Goal: Task Accomplishment & Management: Manage account settings

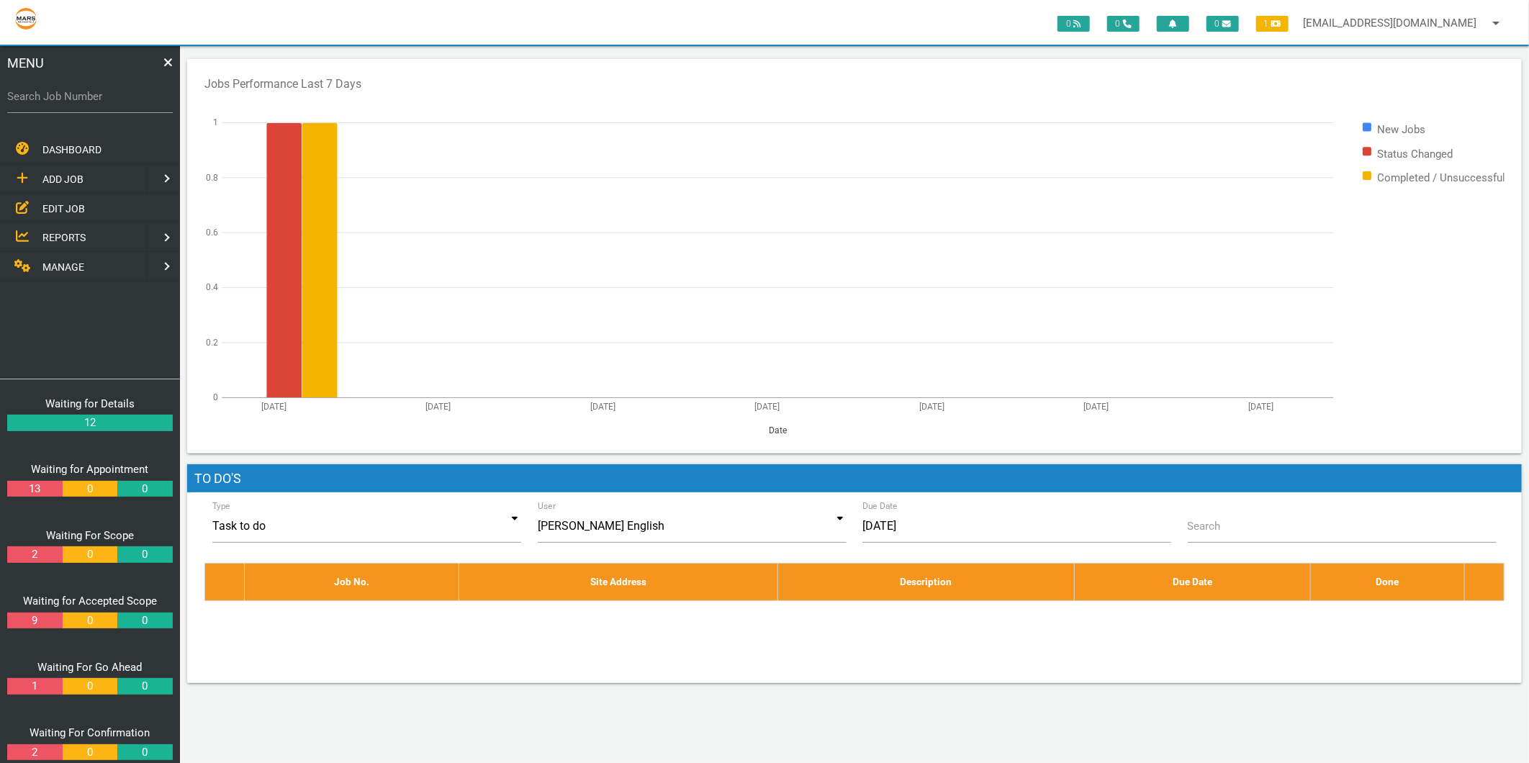
click at [60, 210] on span "EDIT JOB" at bounding box center [63, 208] width 42 height 12
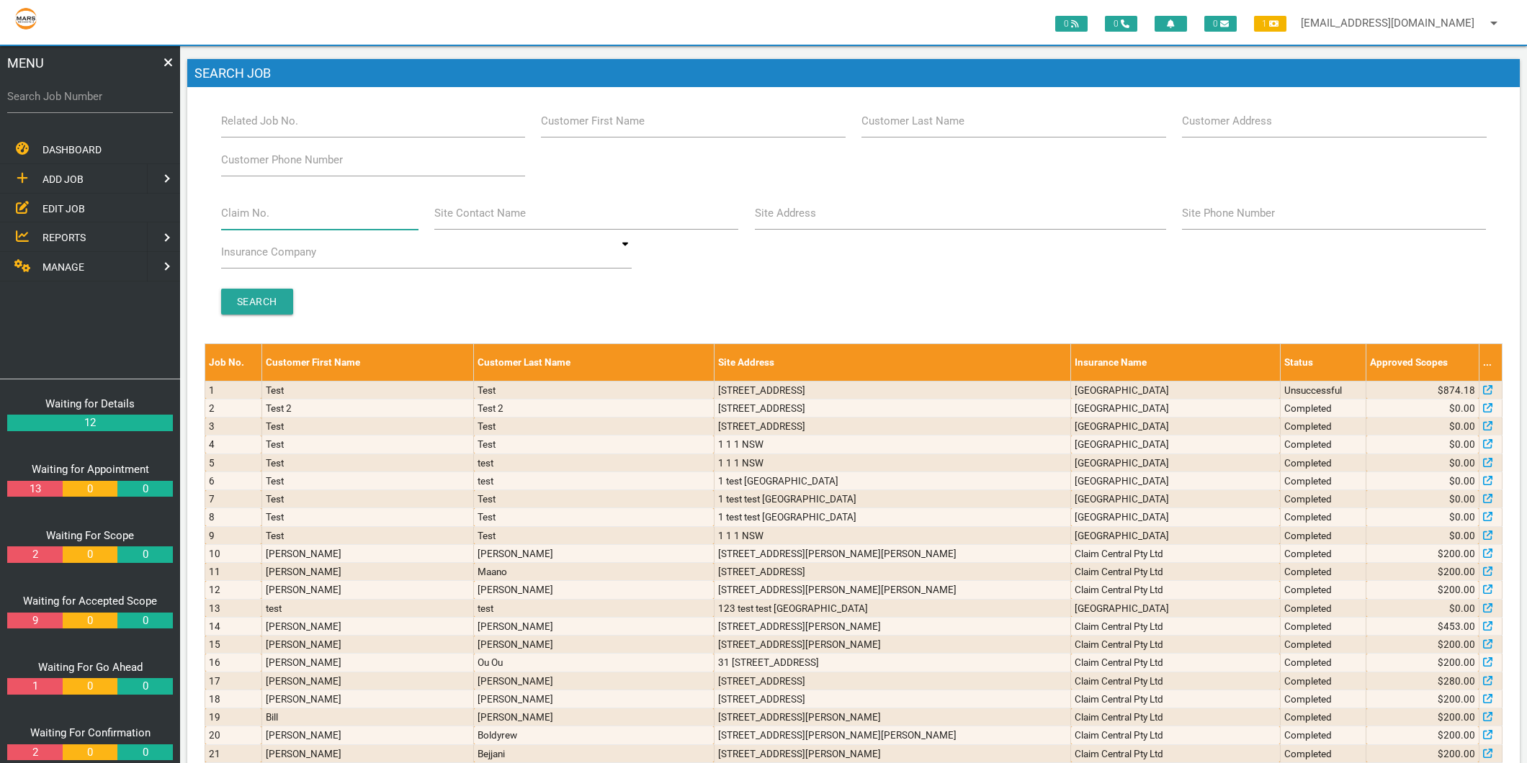
click at [307, 210] on input "Claim No." at bounding box center [319, 213] width 197 height 33
type input "villa 22"
click at [226, 294] on input "Search" at bounding box center [257, 302] width 72 height 26
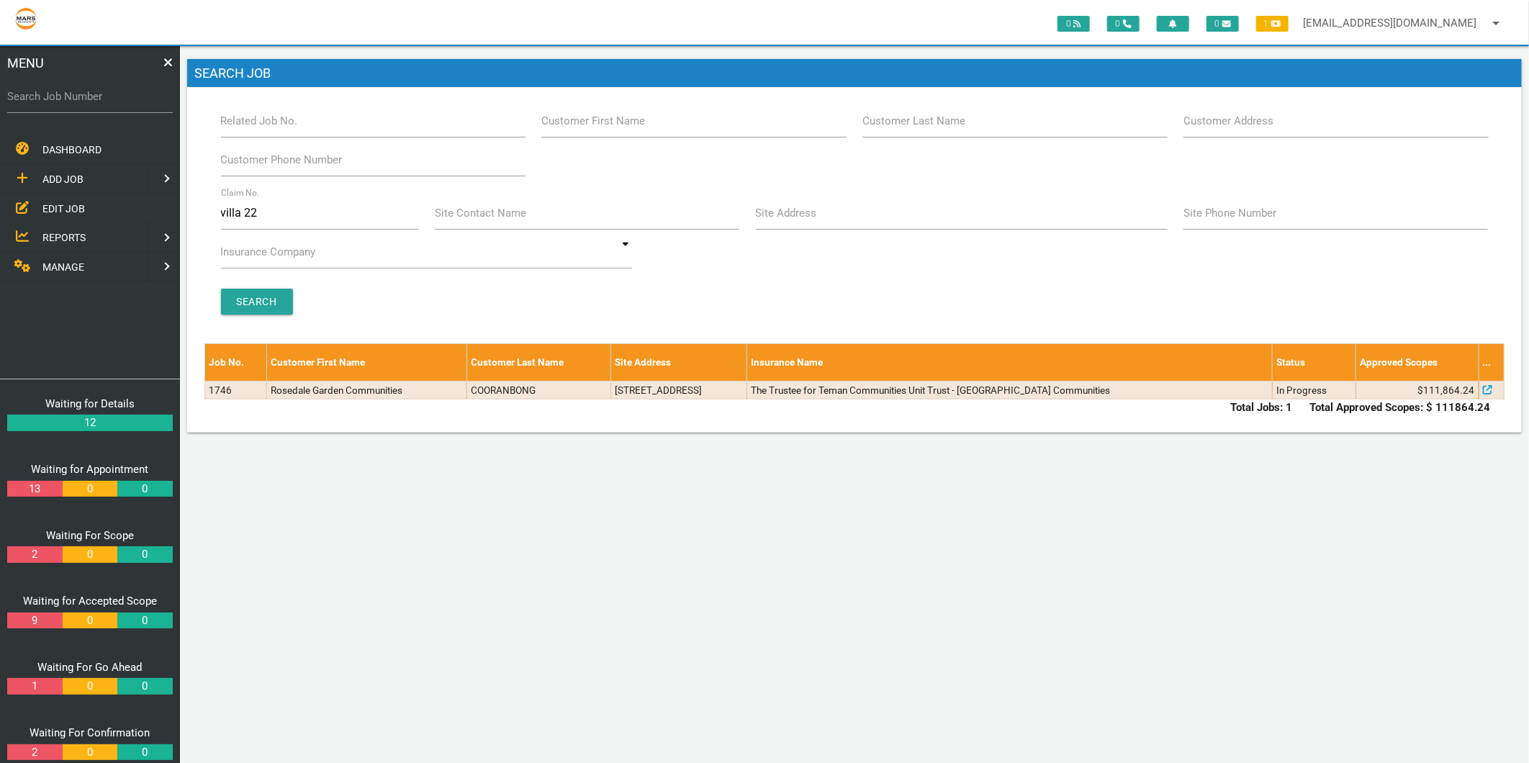
click at [66, 256] on link "MANAGE" at bounding box center [72, 267] width 150 height 30
click at [63, 175] on span "PERSONNEL" at bounding box center [71, 179] width 58 height 12
click at [62, 204] on span "EDIT PERSONNEL" at bounding box center [82, 208] width 81 height 12
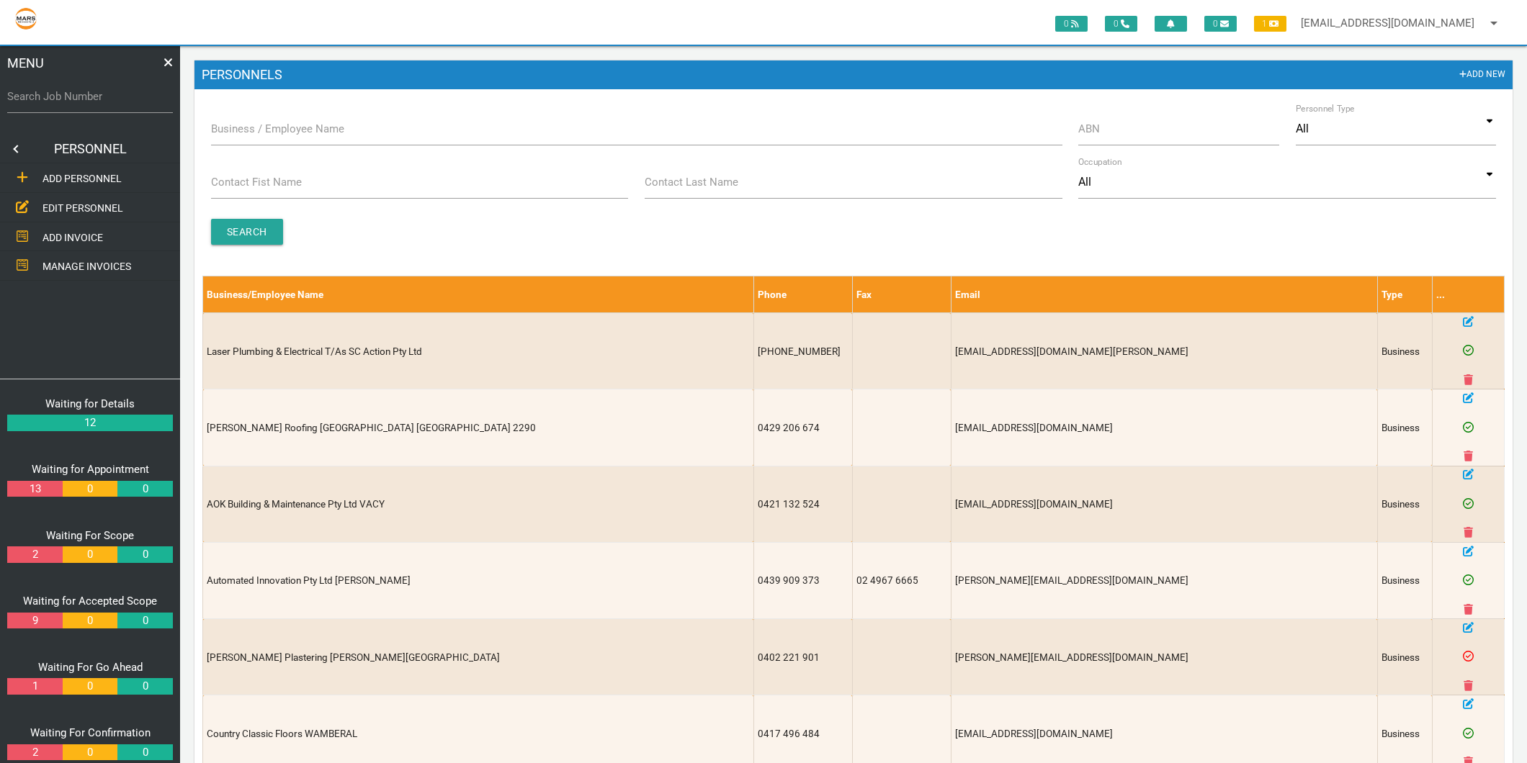
click at [257, 122] on label "Business / Employee Name" at bounding box center [277, 129] width 133 height 17
click at [257, 122] on input "Business / Employee Name" at bounding box center [636, 128] width 851 height 33
type input "all smile tiles"
click at [259, 228] on input "Search" at bounding box center [247, 232] width 72 height 26
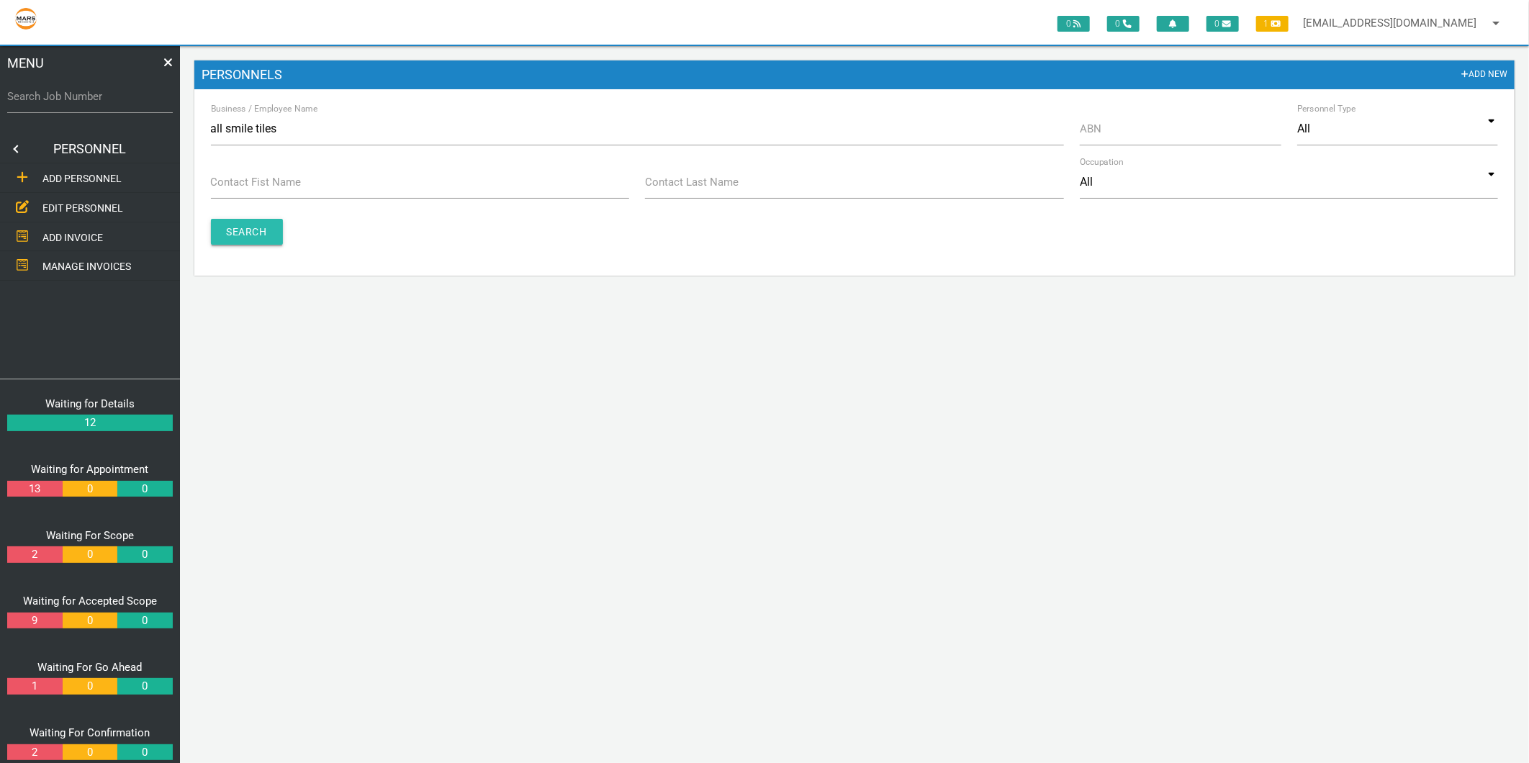
click at [259, 228] on input "Search" at bounding box center [247, 232] width 72 height 26
click at [84, 202] on span "EDIT PERSONNEL" at bounding box center [82, 208] width 81 height 12
click at [297, 121] on input "all smile tiles" at bounding box center [637, 128] width 853 height 33
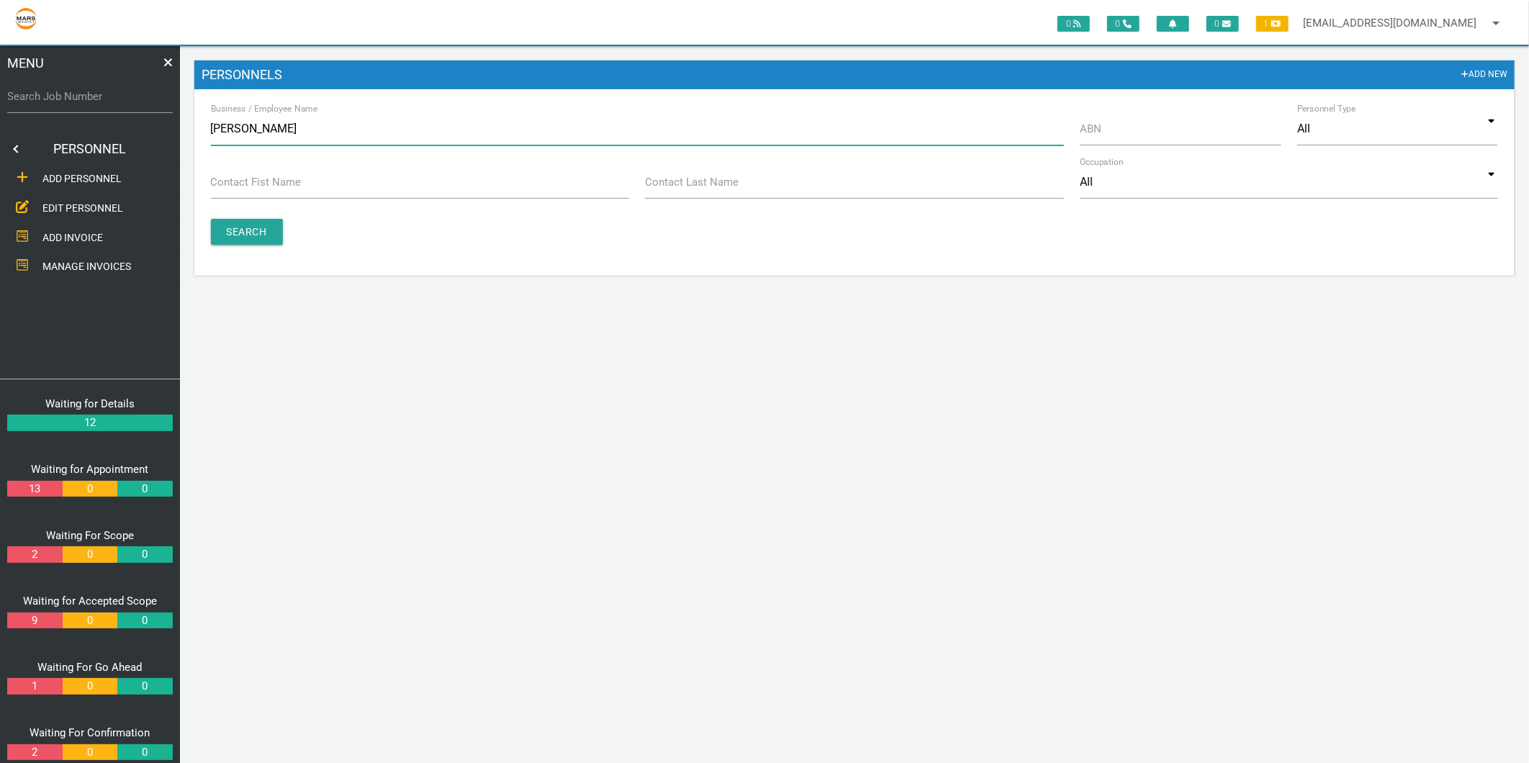
type input "jarman"
click at [233, 241] on input "Search" at bounding box center [247, 232] width 72 height 26
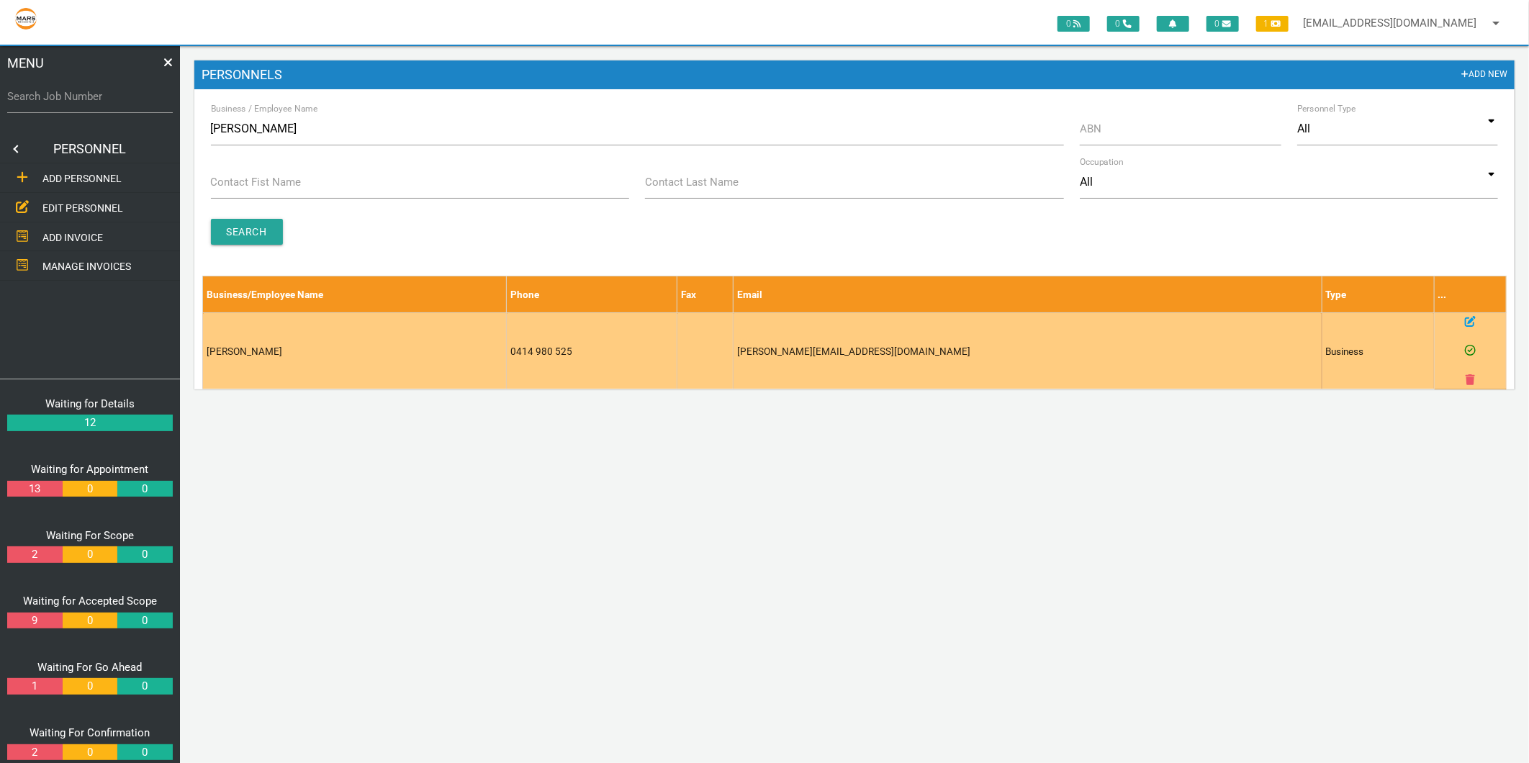
click at [1470, 324] on icon at bounding box center [1470, 321] width 11 height 11
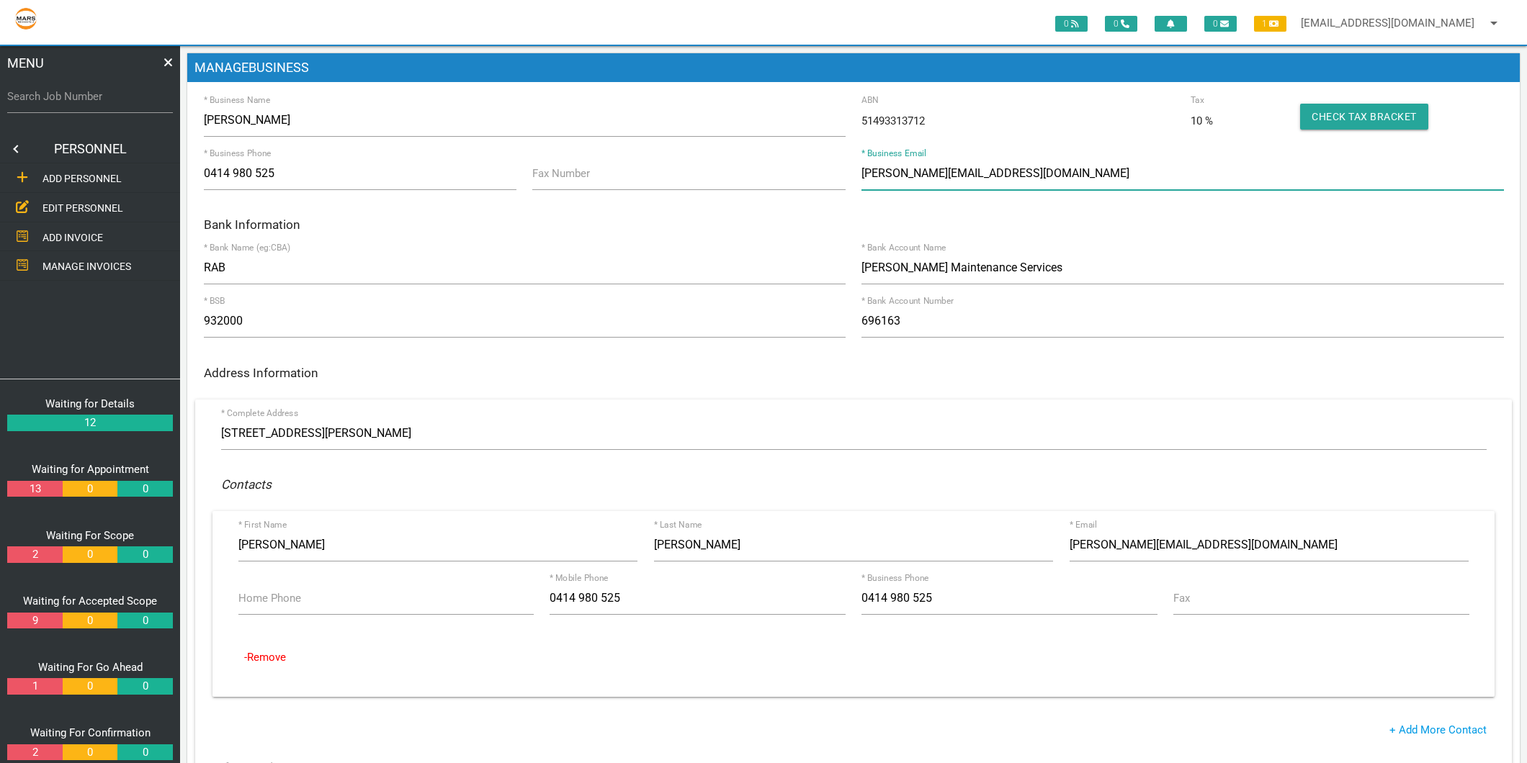
drag, startPoint x: 995, startPoint y: 174, endPoint x: 830, endPoint y: 174, distance: 164.9
click at [830, 174] on div "* Business Phone 0414 980 525 Fax Number paul-jarman@live.co.uk * Business Email" at bounding box center [853, 176] width 1316 height 39
click at [53, 207] on span "EDIT PERSONNEL" at bounding box center [82, 208] width 81 height 12
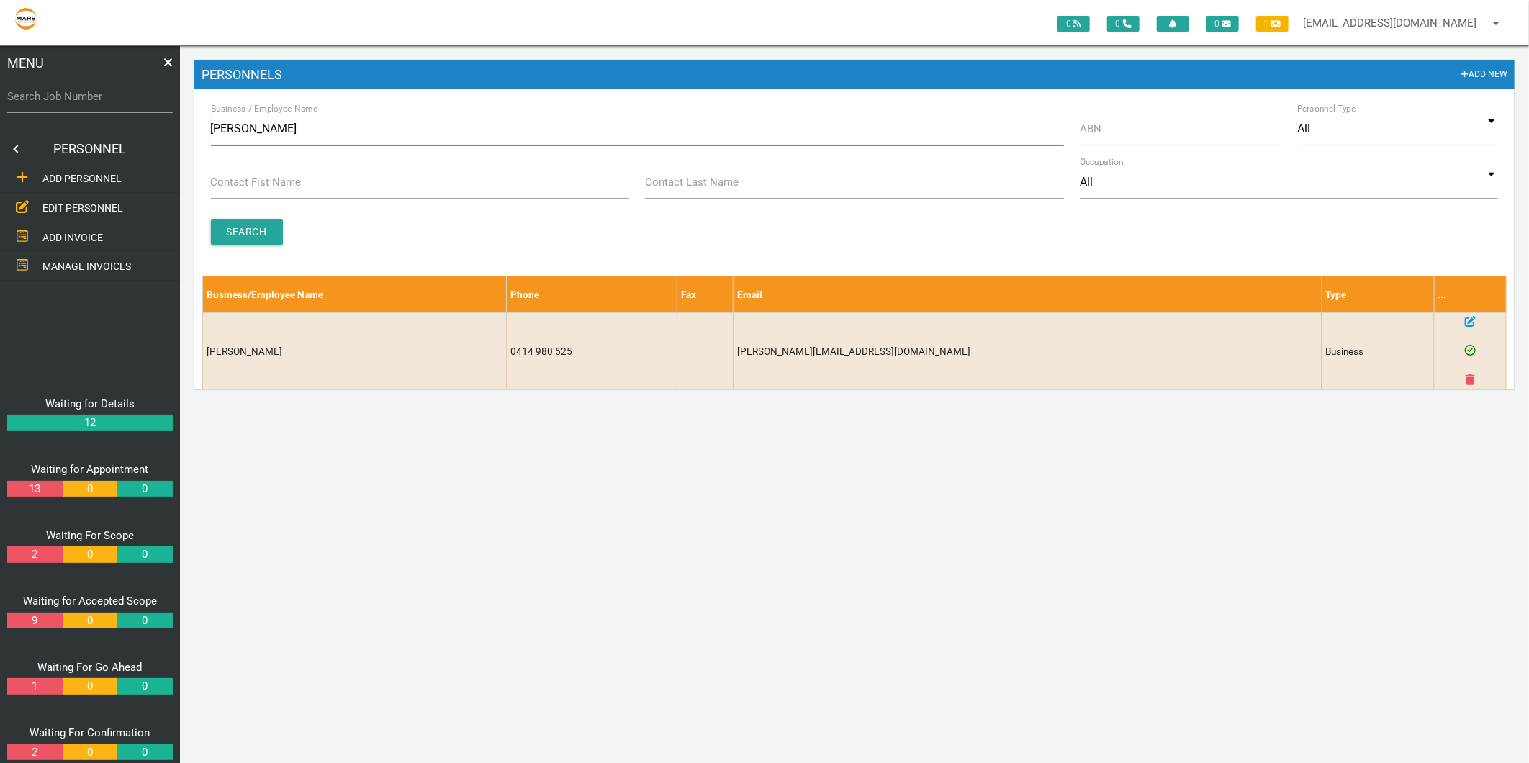
click at [234, 123] on input "jarman" at bounding box center [637, 128] width 853 height 33
type input "cannon"
click at [233, 230] on input "Search" at bounding box center [247, 232] width 72 height 26
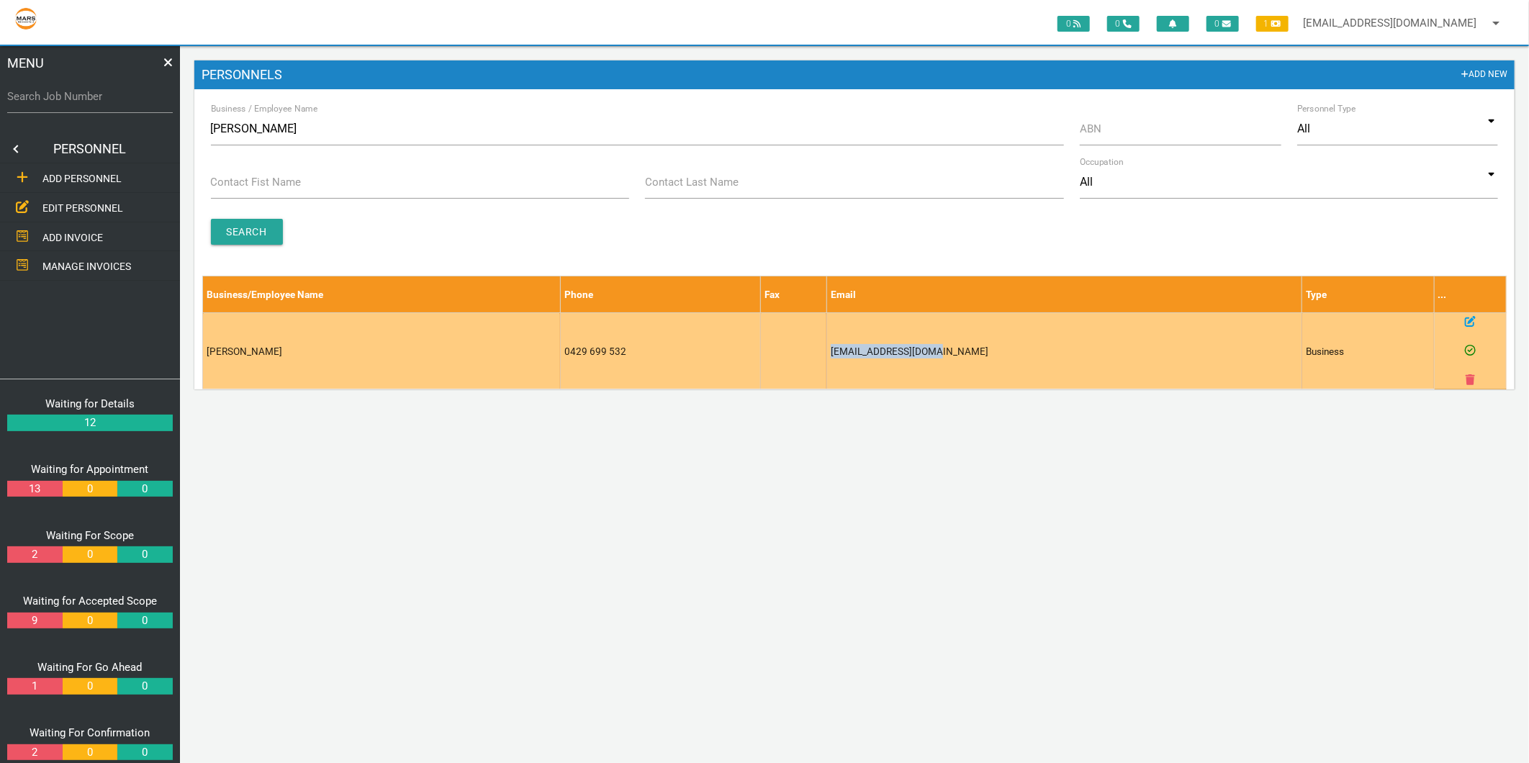
drag, startPoint x: 1040, startPoint y: 355, endPoint x: 927, endPoint y: 356, distance: 113.1
click at [927, 356] on td "gcannon2@bigpond.com" at bounding box center [1064, 351] width 475 height 76
copy td "gcannon2@bigpond.com"
